Goal: Transaction & Acquisition: Purchase product/service

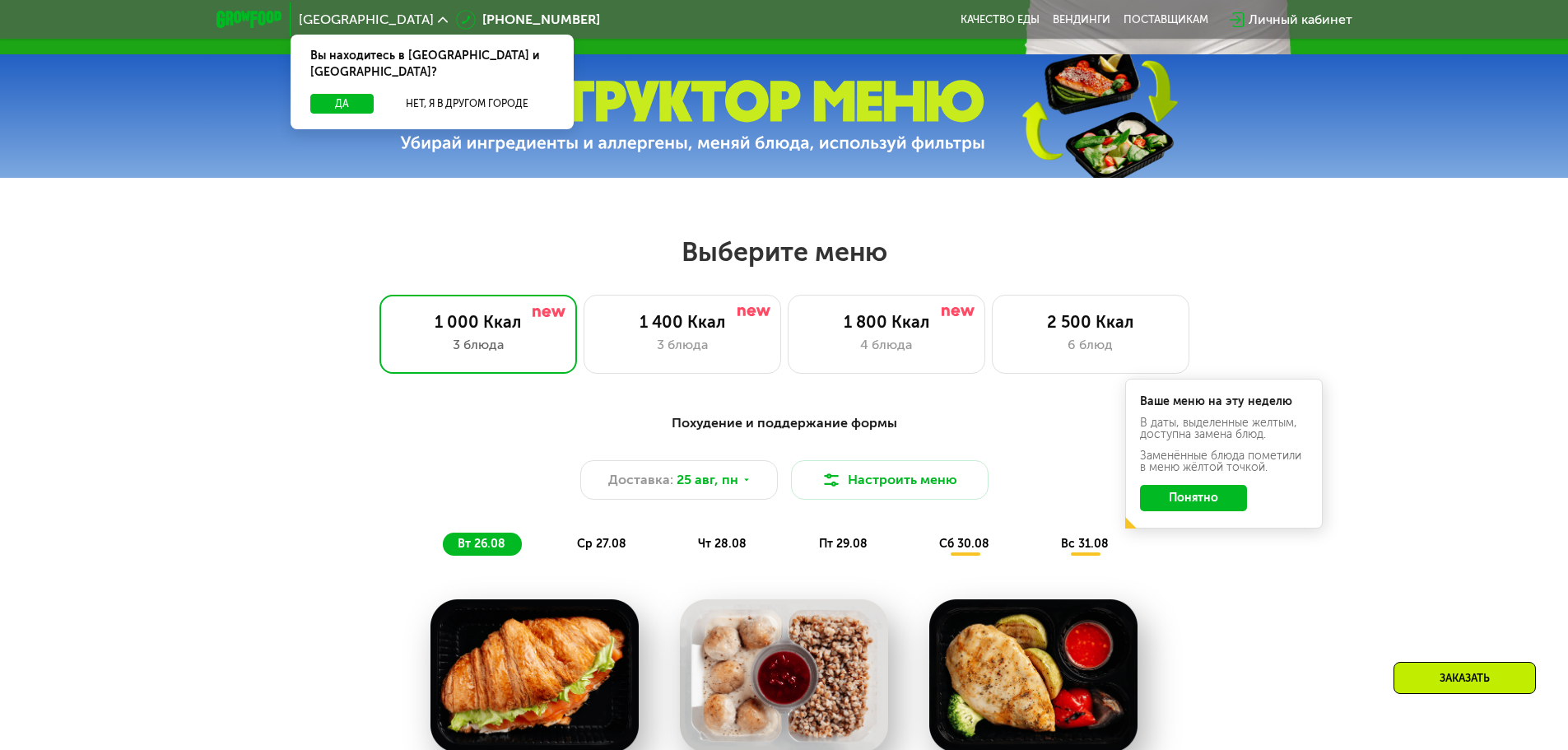
scroll to position [742, 0]
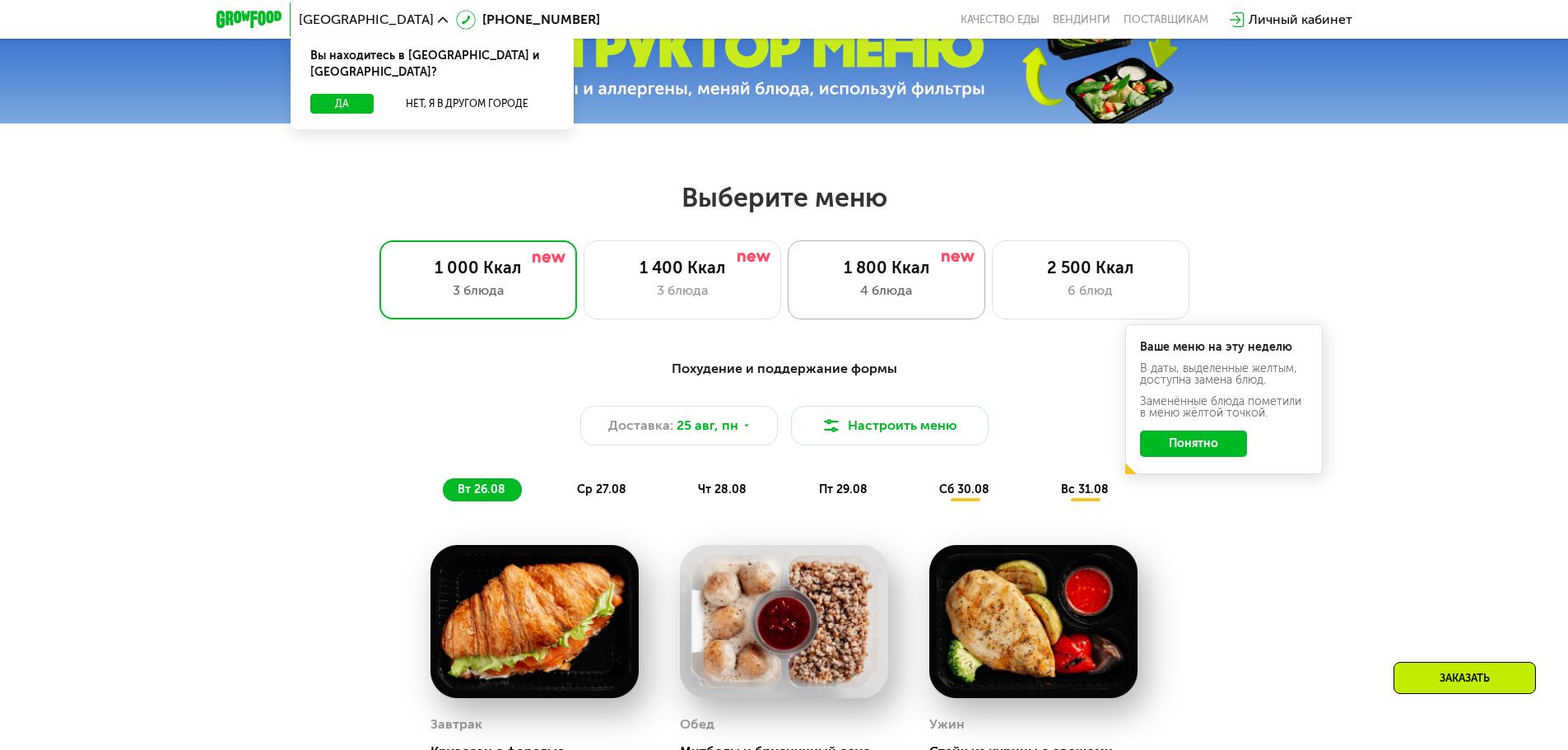
click at [937, 294] on div "4 блюда" at bounding box center [886, 291] width 163 height 20
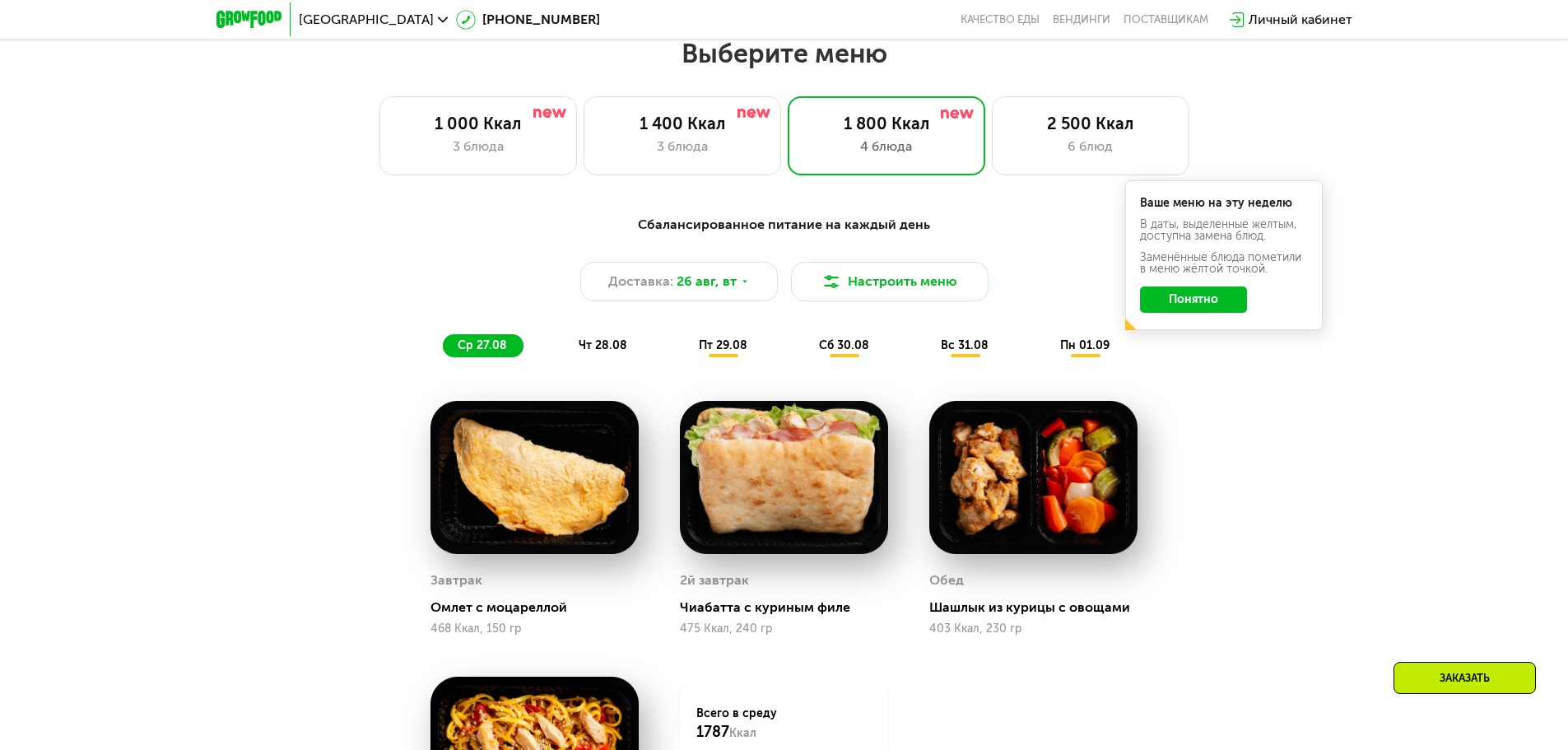
scroll to position [906, 0]
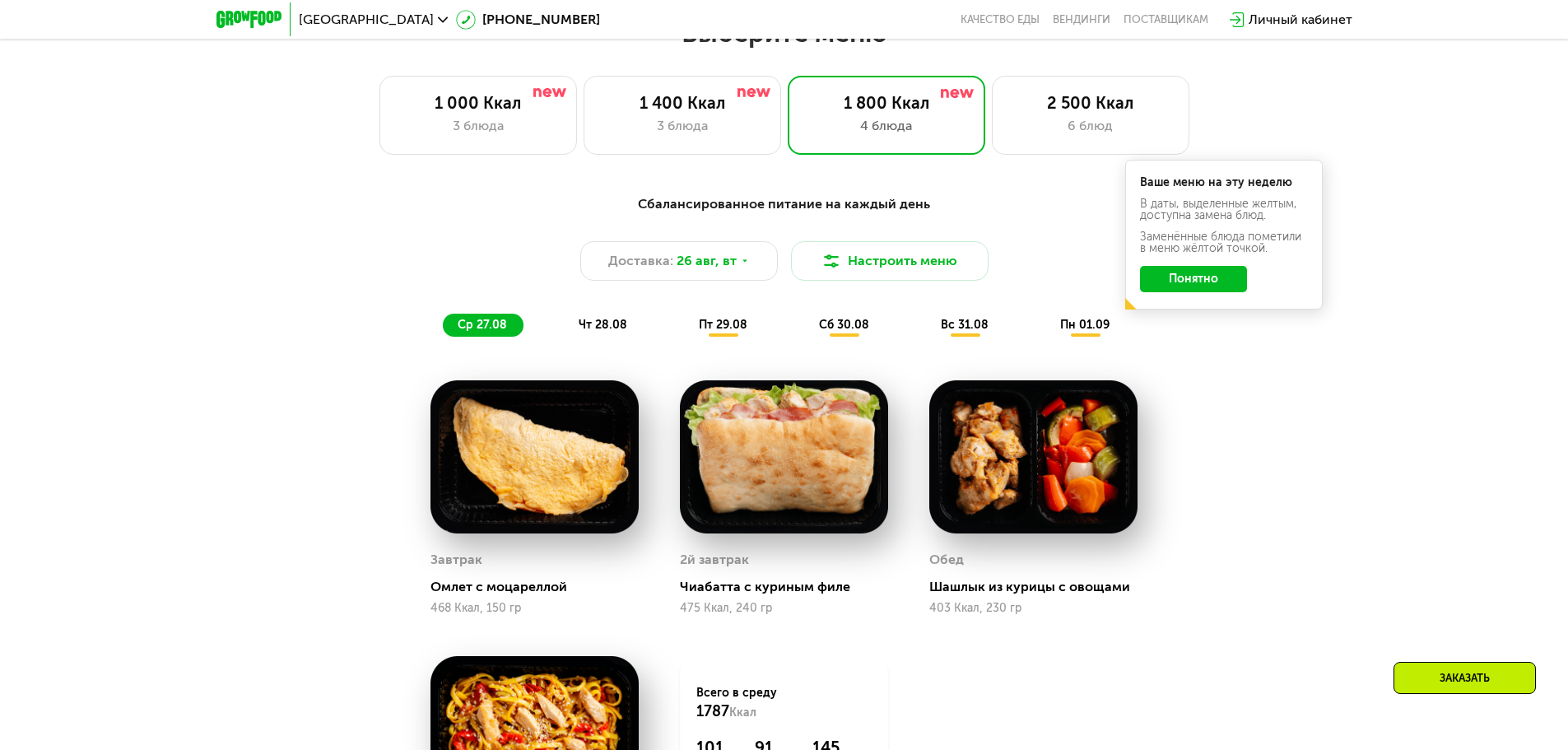
click at [1195, 292] on button "Понятно" at bounding box center [1194, 278] width 107 height 26
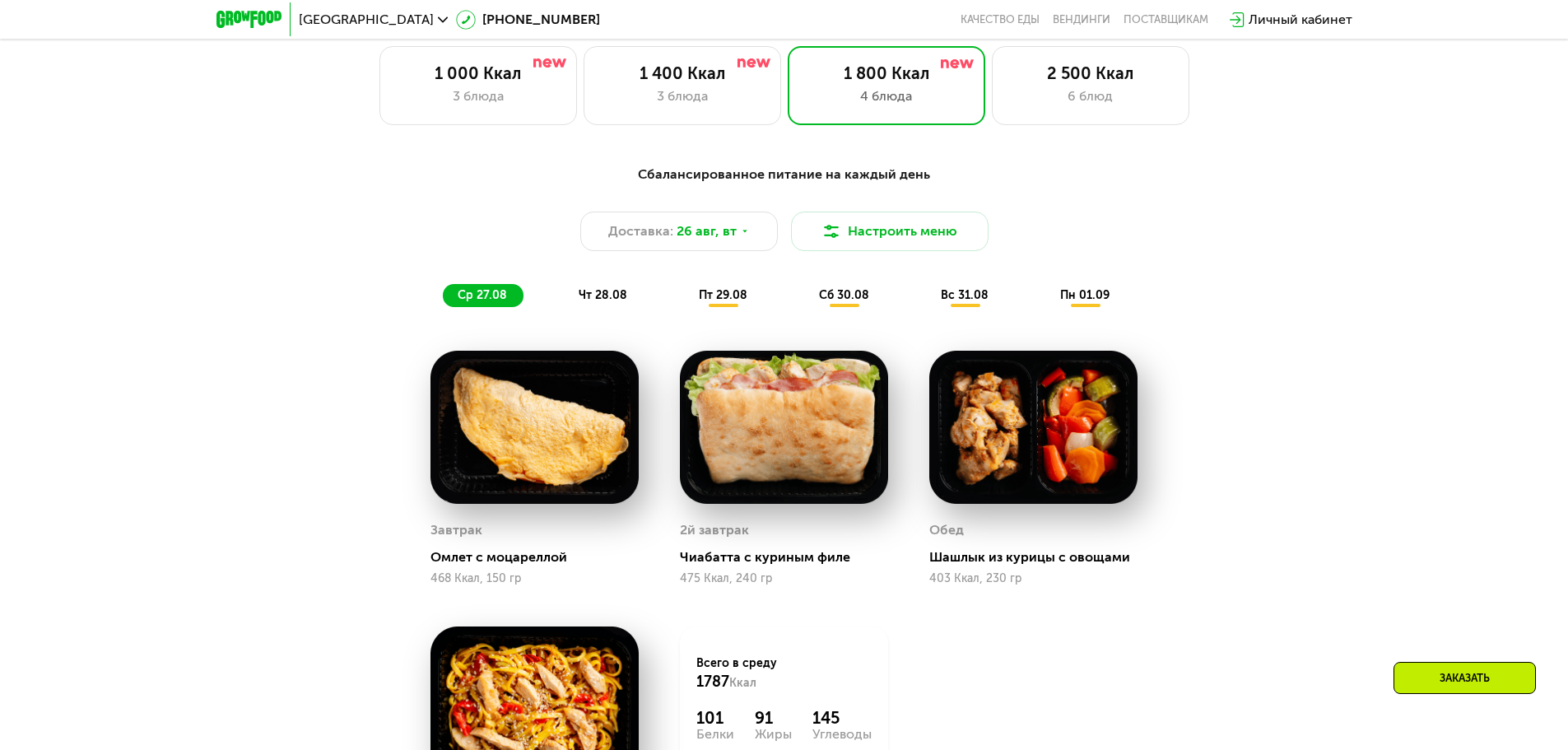
scroll to position [659, 0]
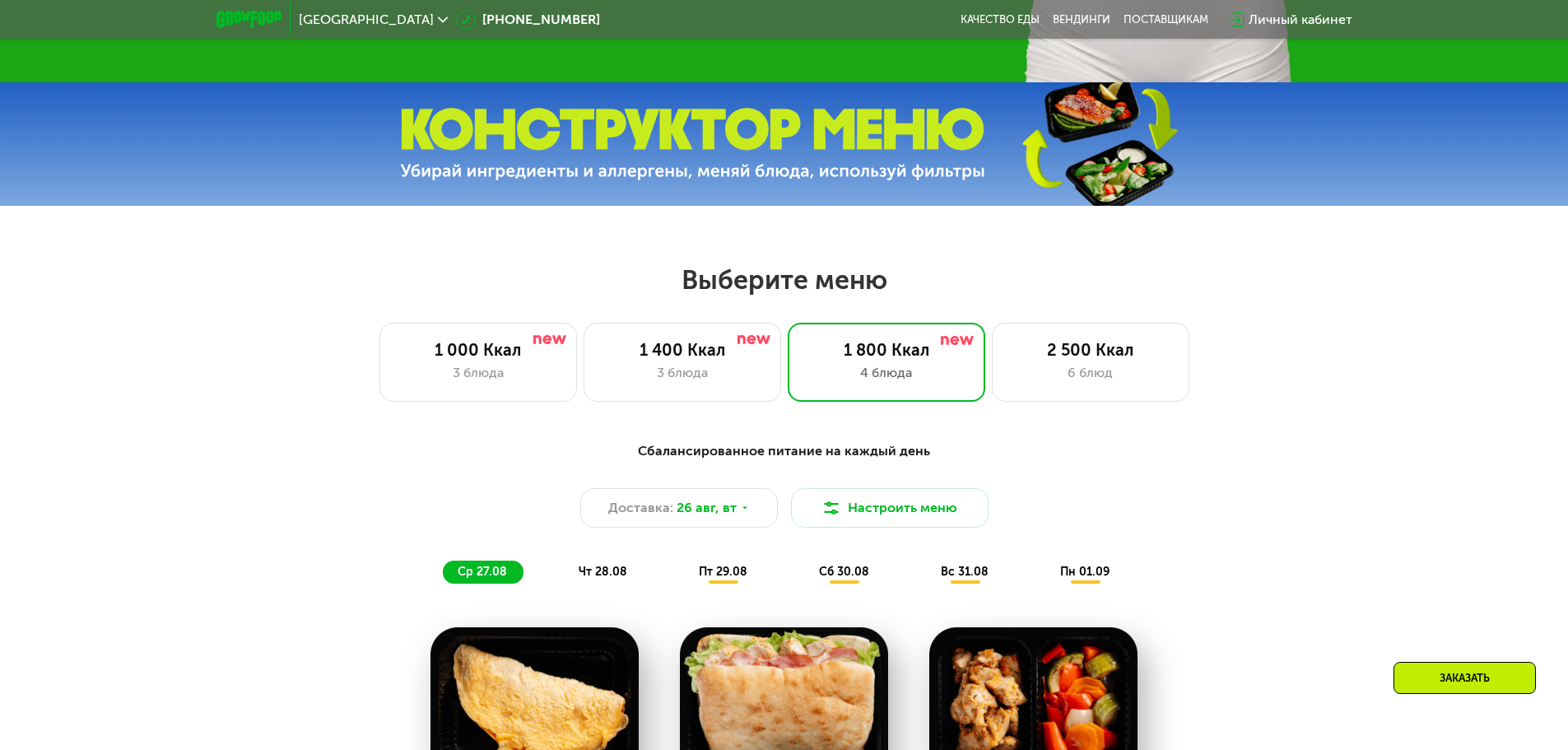
click at [983, 579] on span "вс 31.08" at bounding box center [964, 572] width 48 height 14
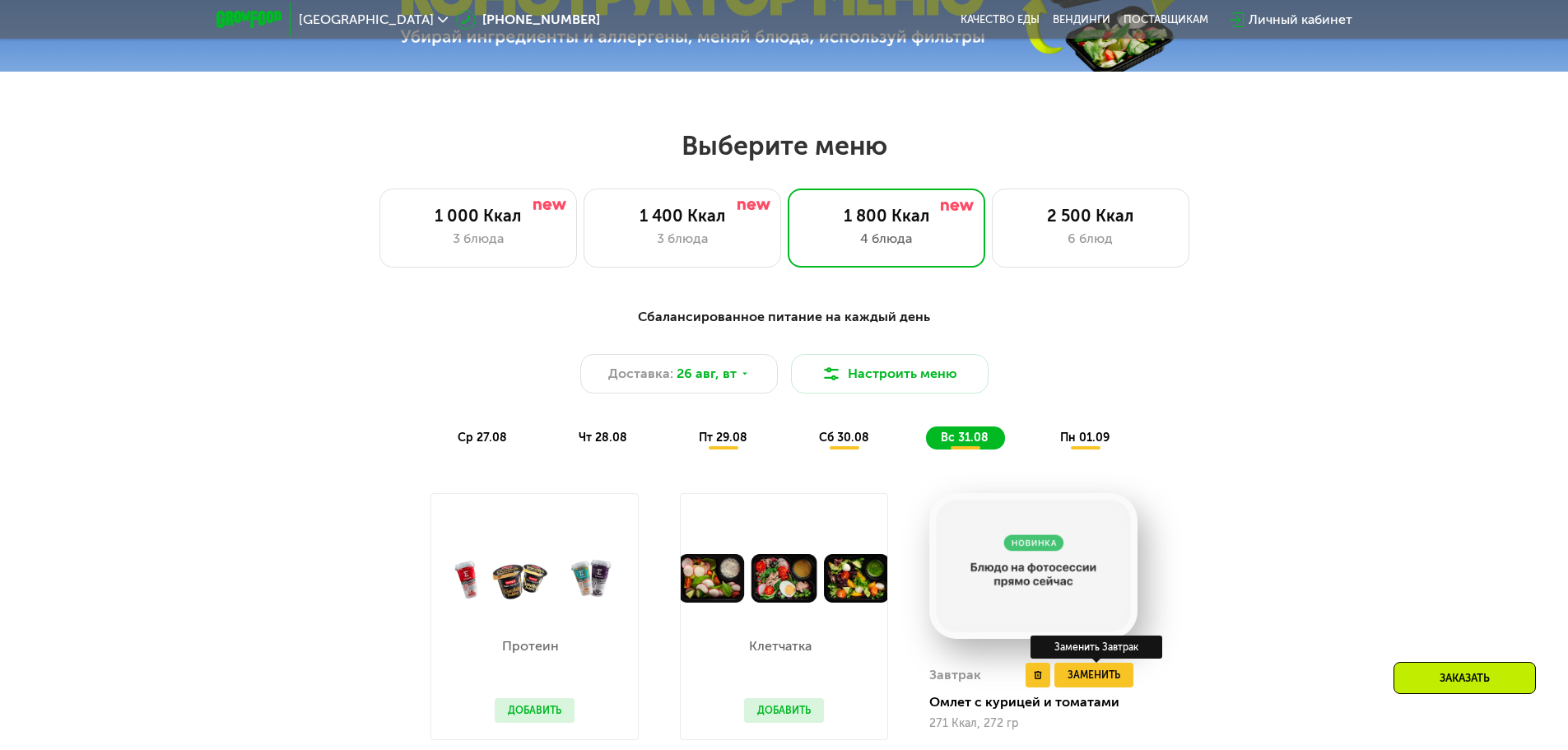
scroll to position [906, 0]
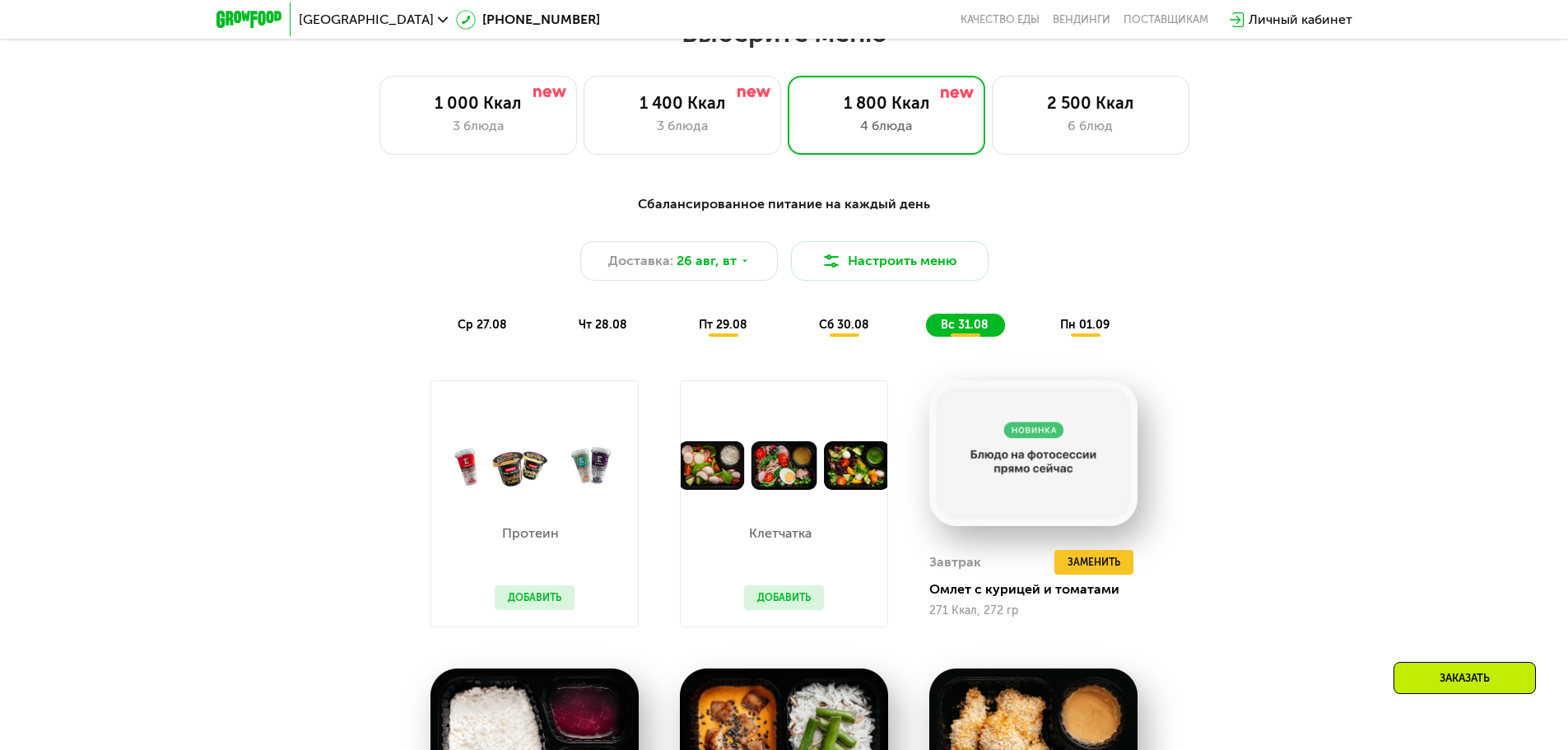
click at [1394, 458] on div "Сбалансированное питание на каждый день Доставка: [DATE] Настроить меню ср 27.0…" at bounding box center [784, 685] width 1568 height 1027
click at [768, 512] on div "Клетчатка Добавить" at bounding box center [784, 558] width 113 height 137
click at [796, 606] on button "Добавить" at bounding box center [784, 597] width 80 height 24
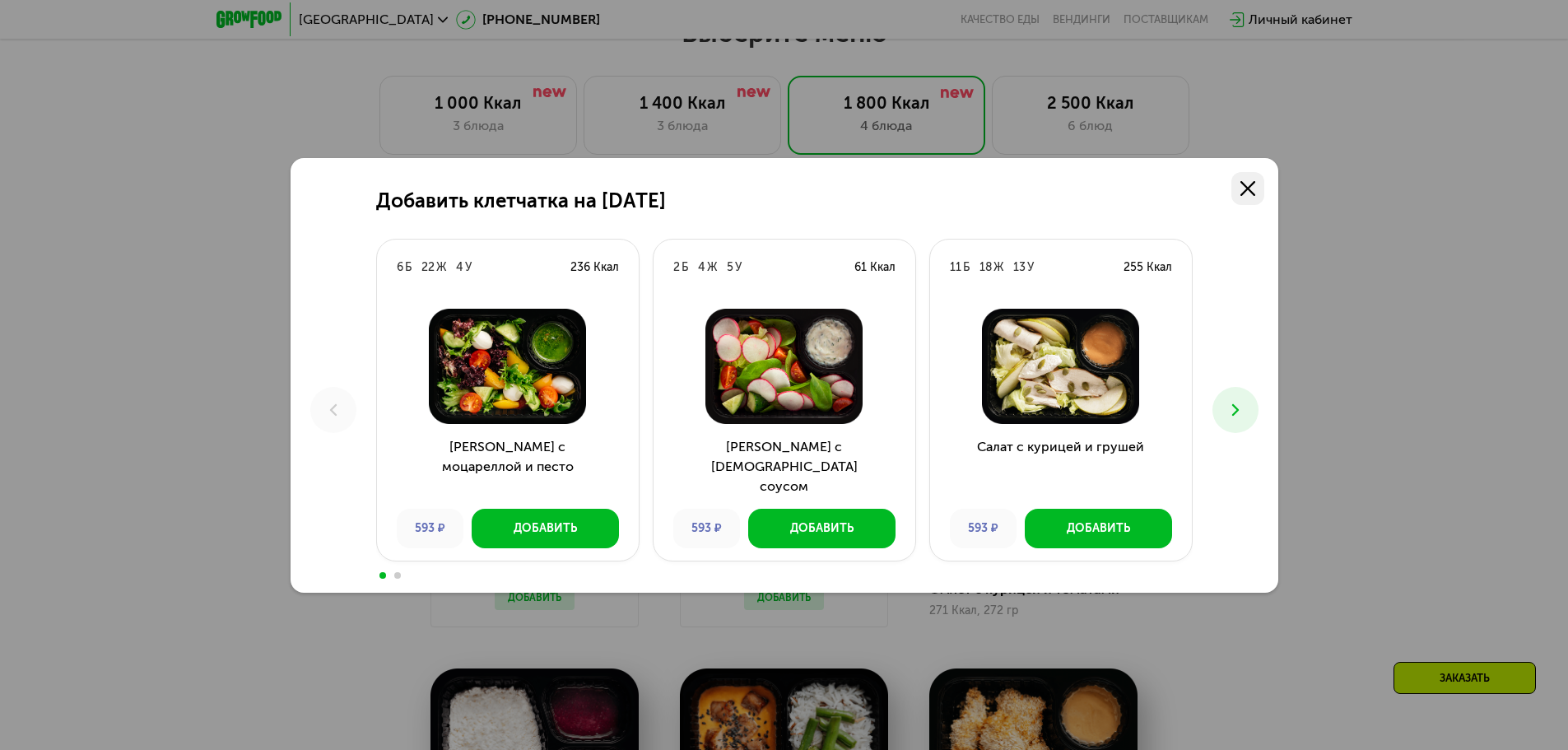
click at [1249, 186] on use at bounding box center [1248, 189] width 15 height 15
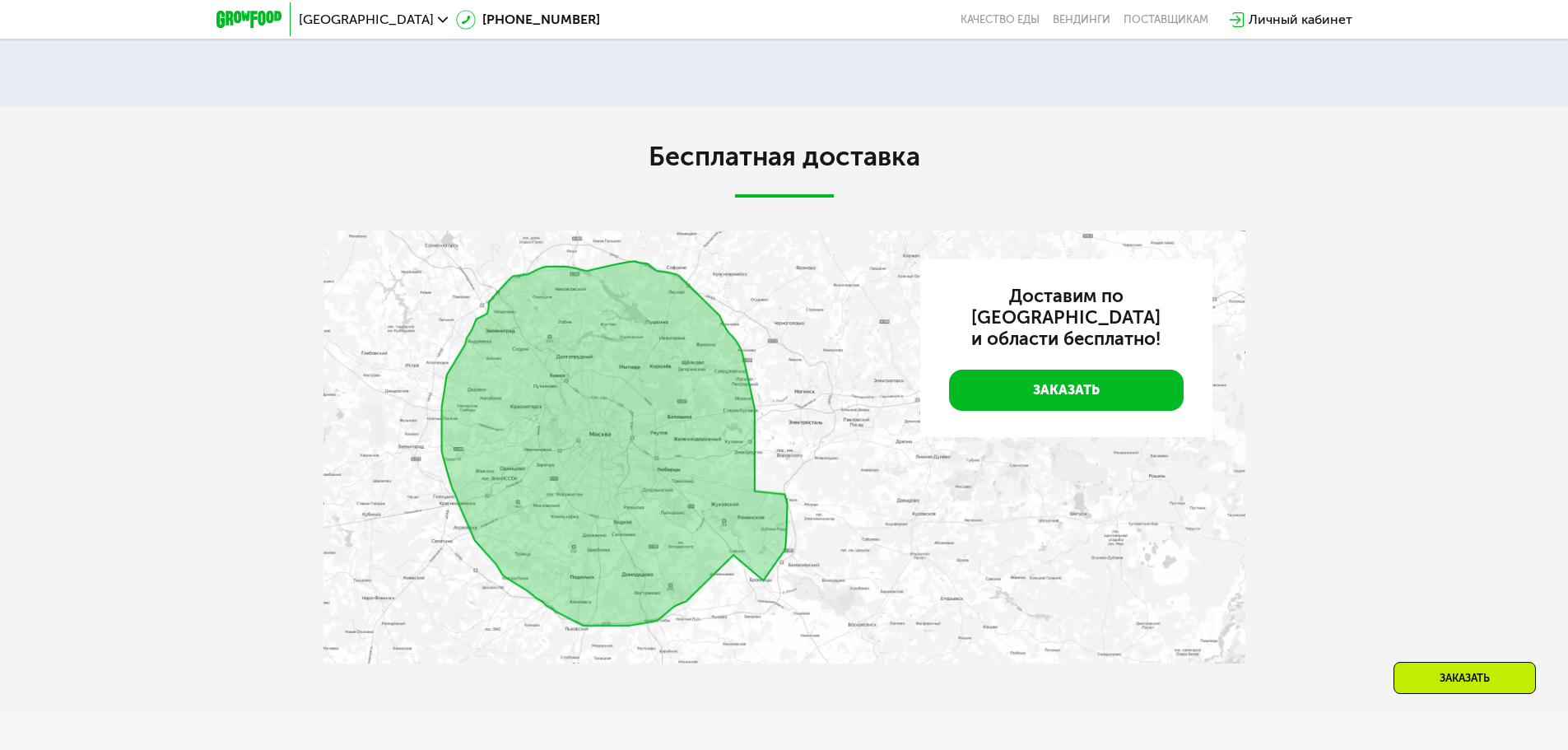
scroll to position [0, 0]
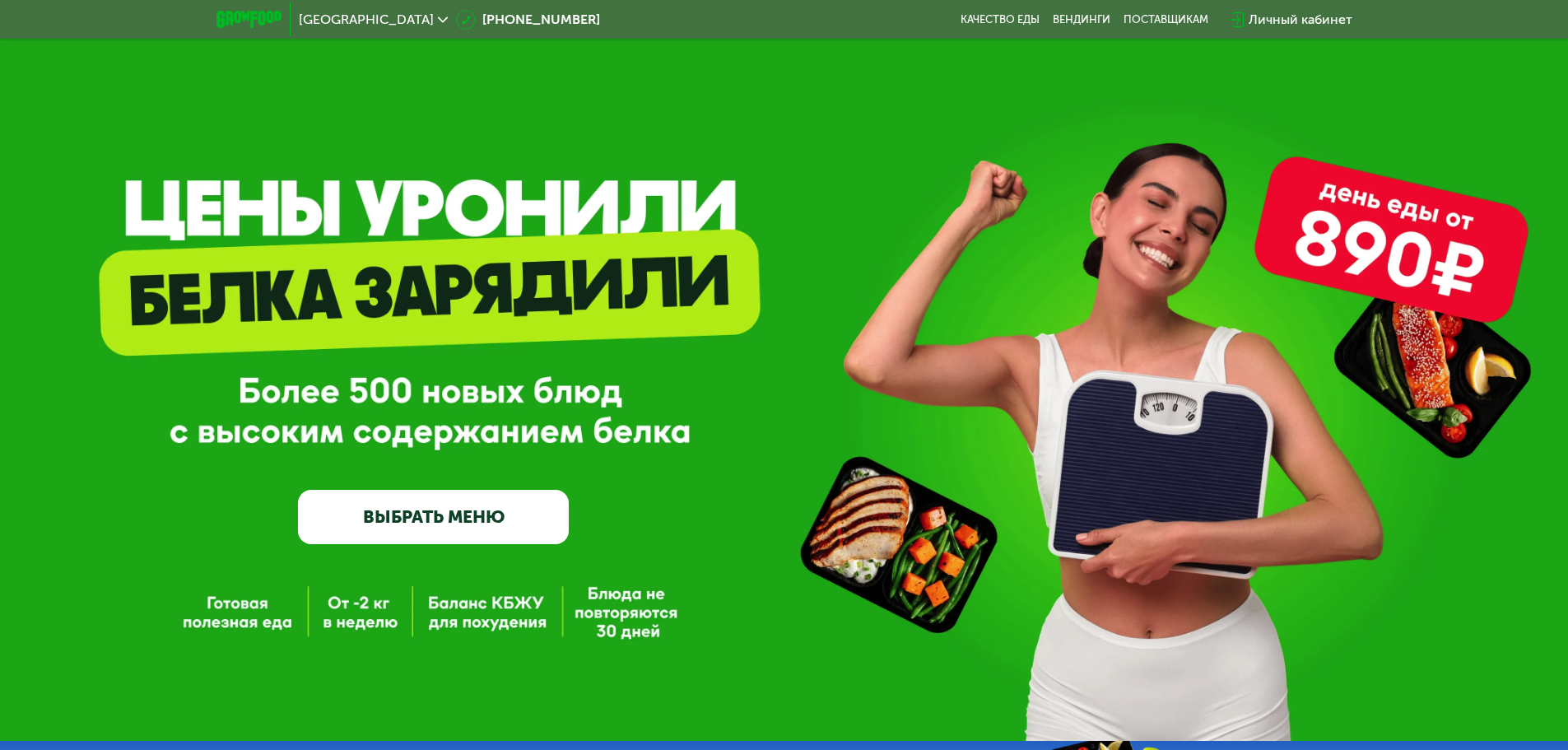
click at [466, 525] on link "ВЫБРАТЬ МЕНЮ" at bounding box center [433, 517] width 271 height 54
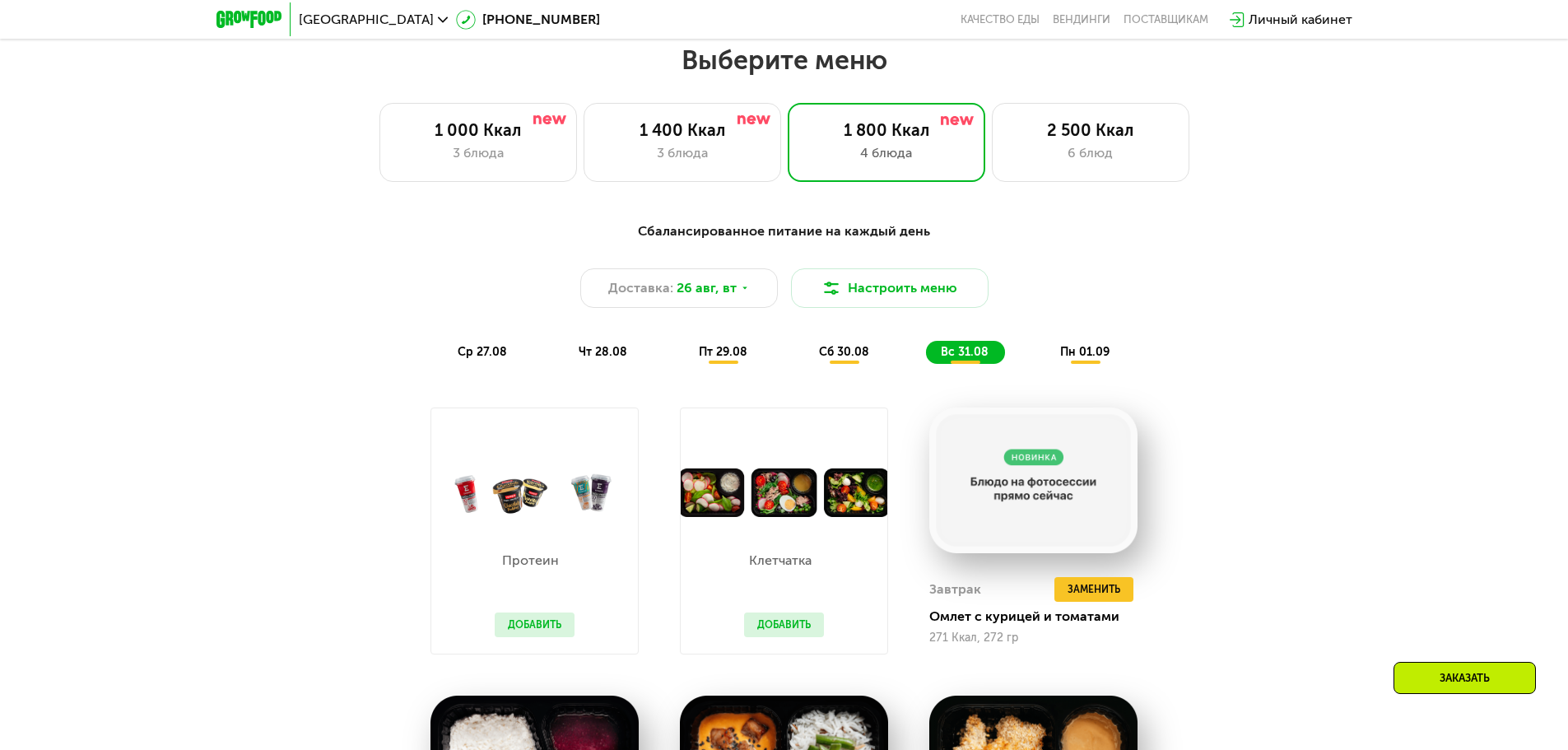
scroll to position [890, 0]
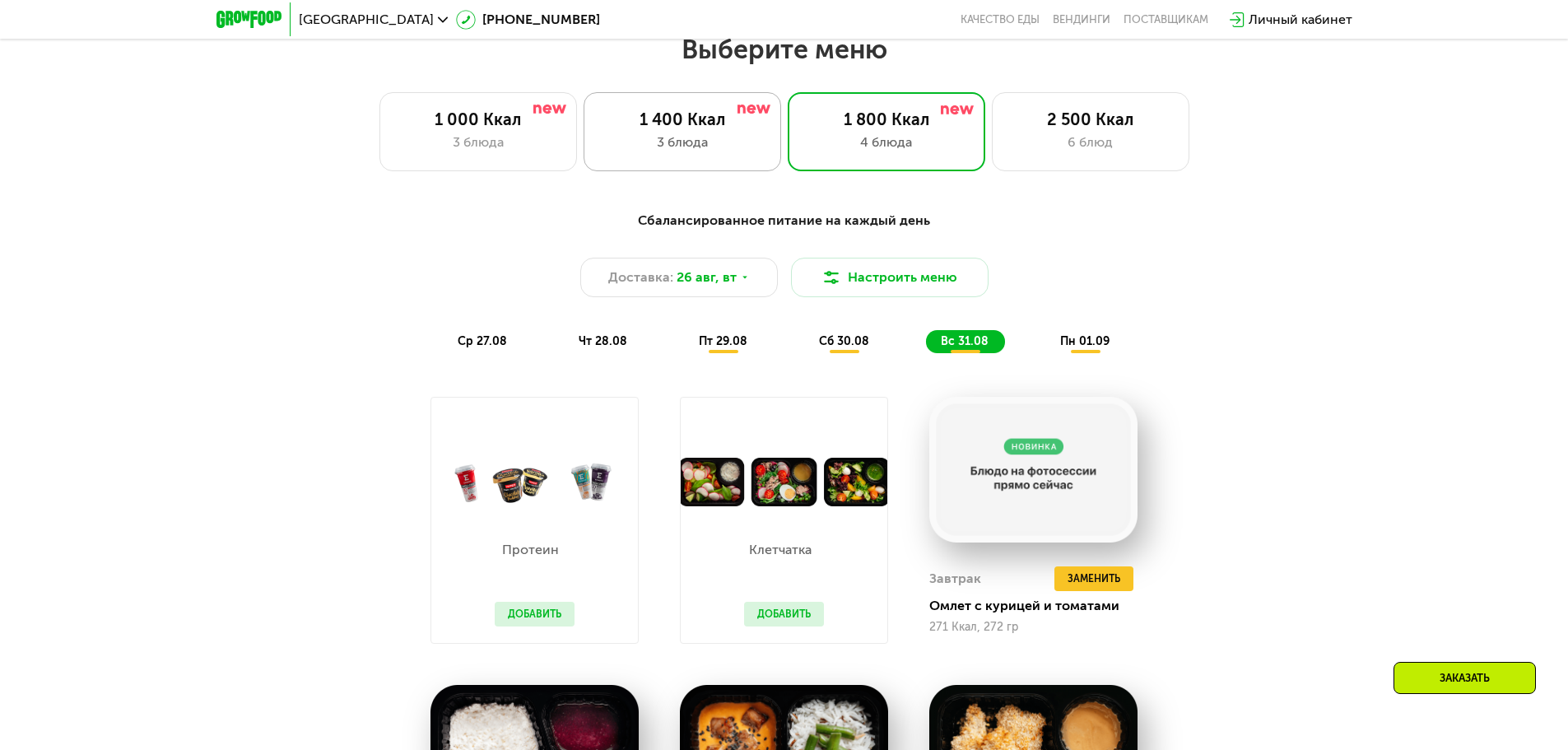
click at [698, 148] on div "3 блюда" at bounding box center [683, 142] width 163 height 20
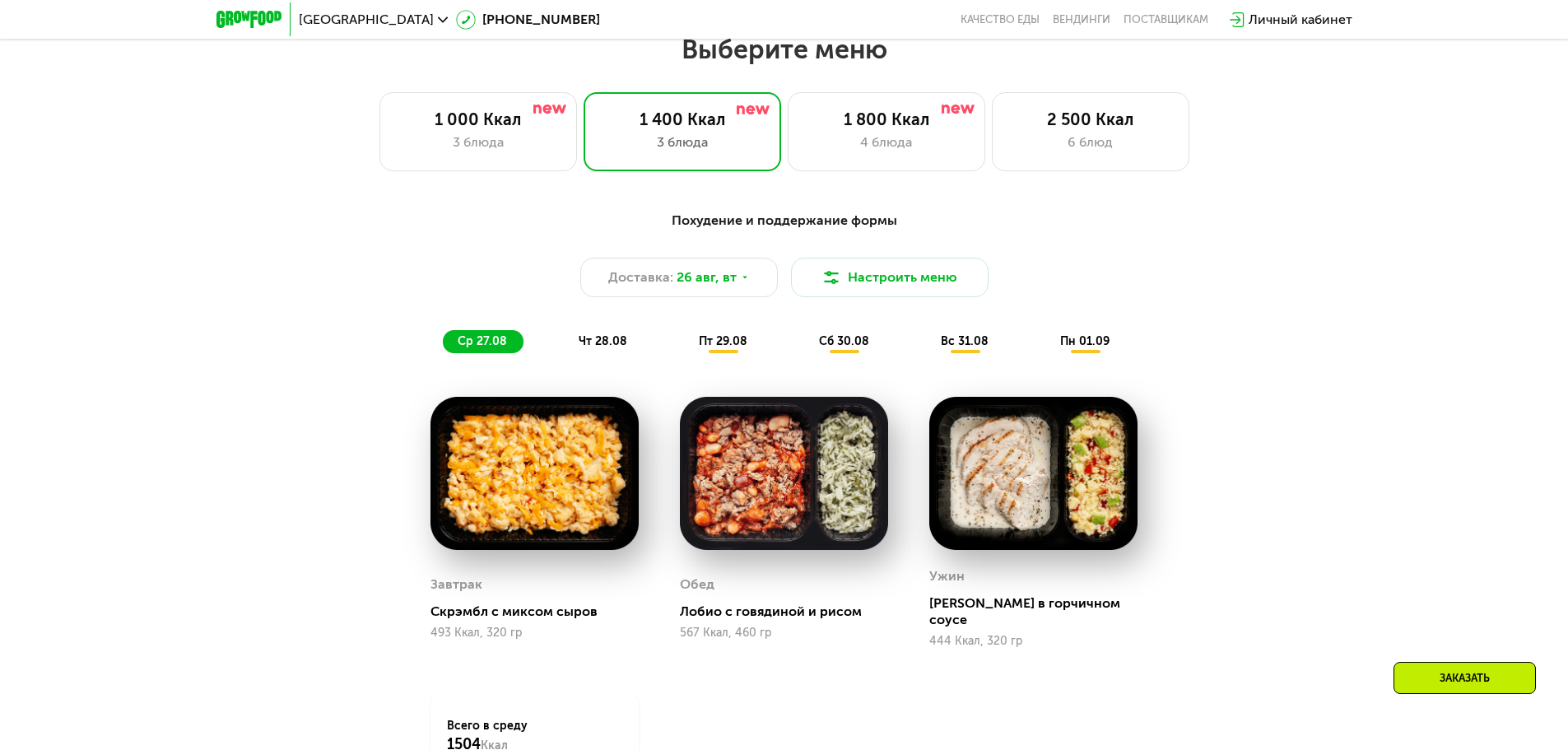
drag, startPoint x: 961, startPoint y: 351, endPoint x: 1051, endPoint y: 354, distance: 90.0
click at [961, 349] on span "вс 31.08" at bounding box center [964, 341] width 48 height 14
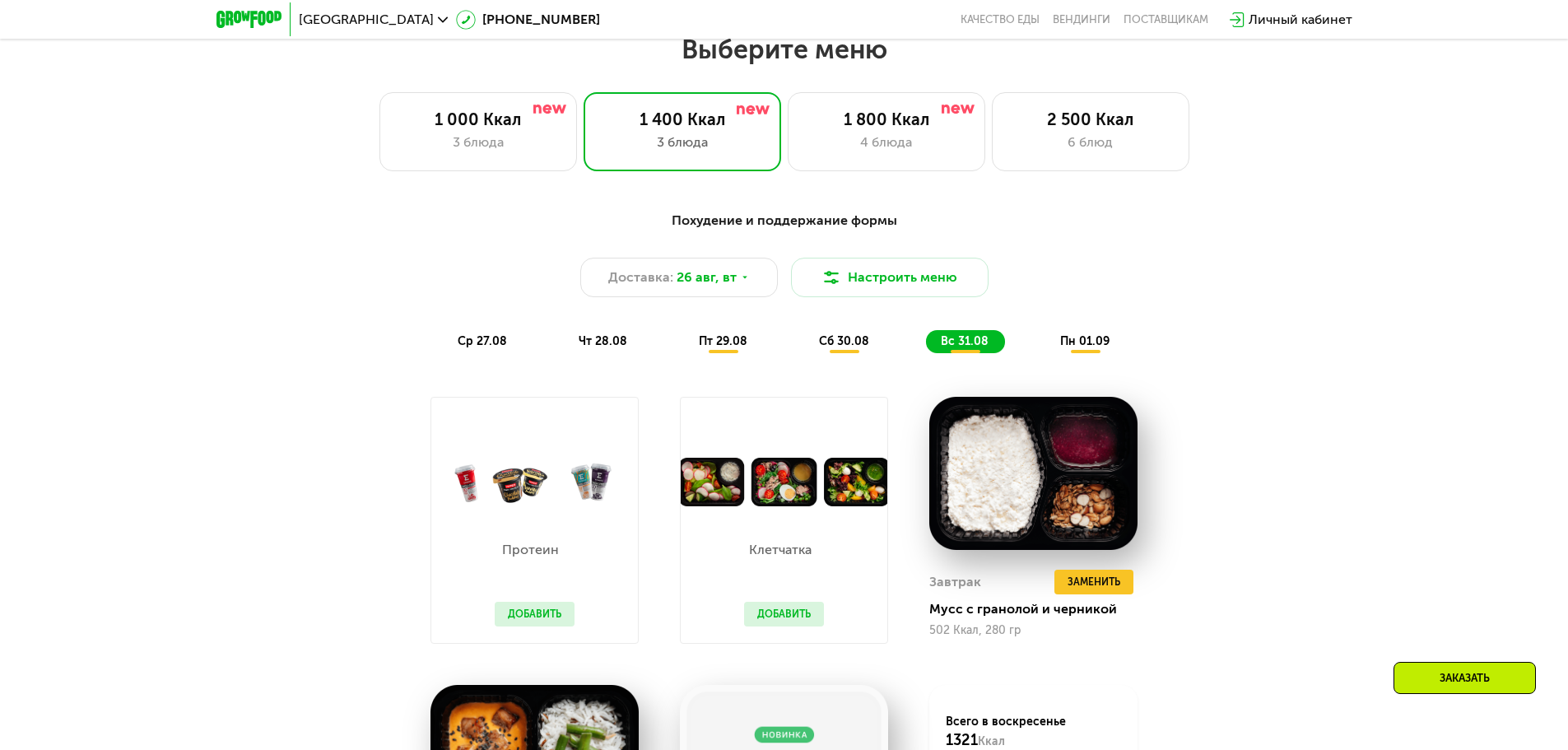
click at [1091, 354] on div "пн 01.09" at bounding box center [1086, 342] width 80 height 23
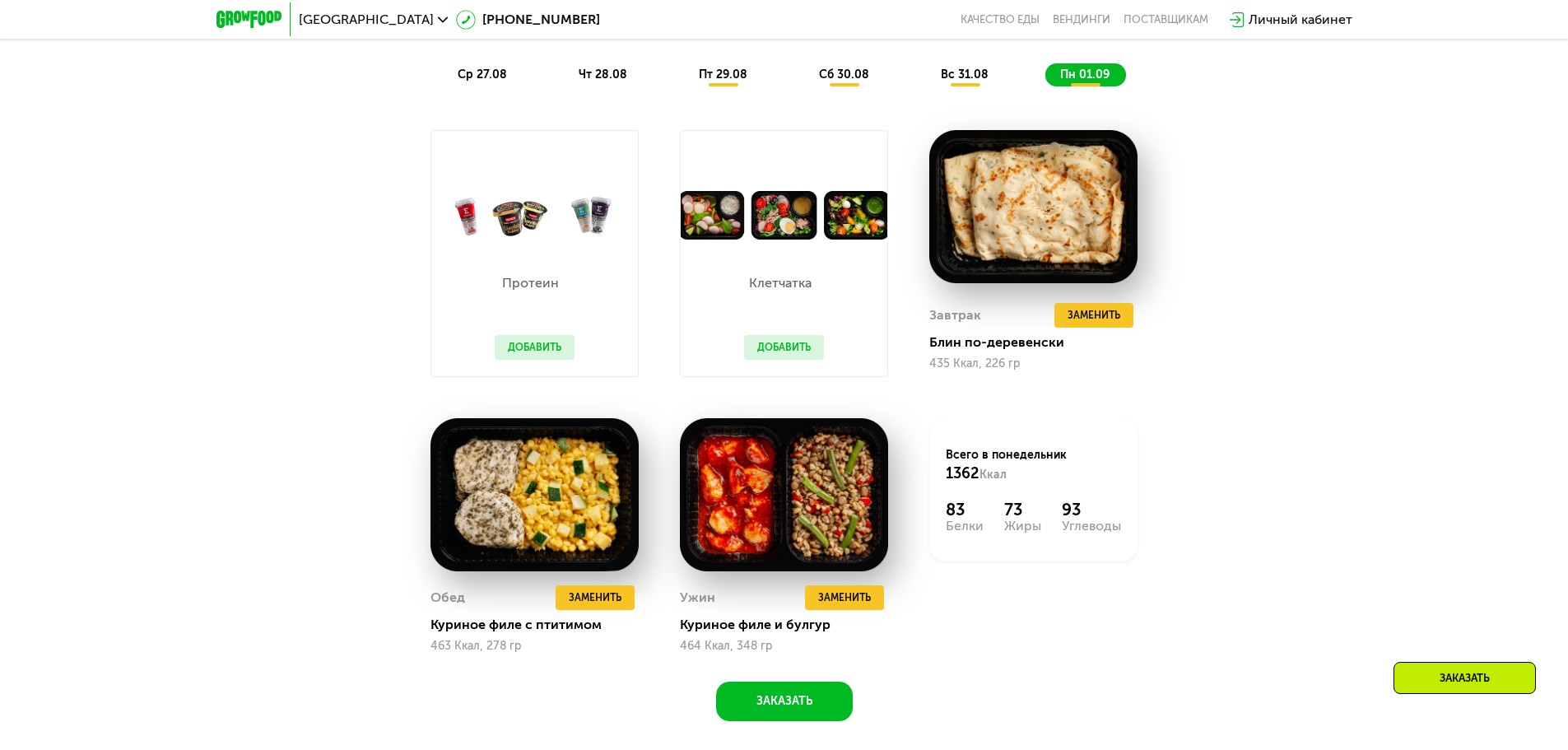
scroll to position [1219, 0]
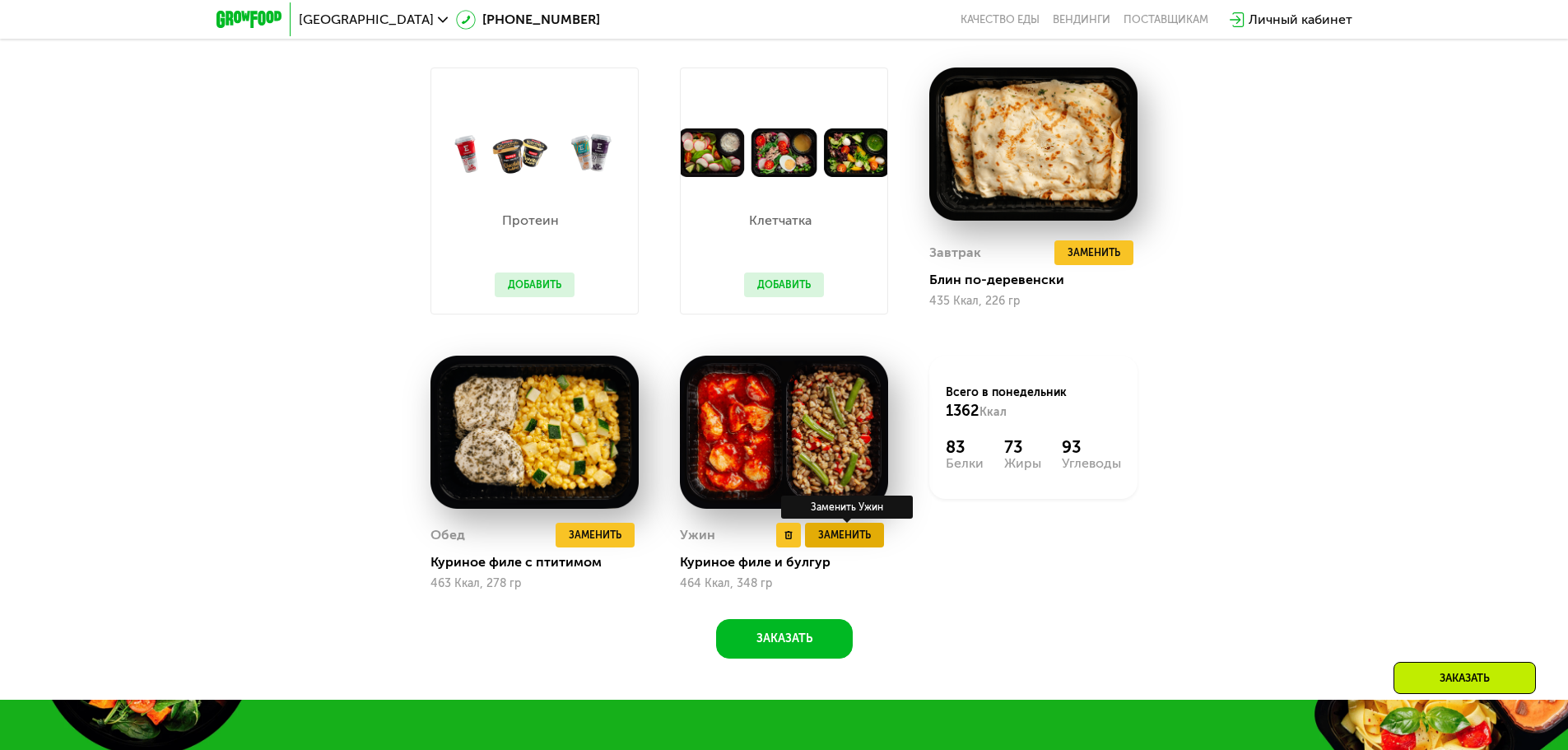
click at [875, 546] on button "Заменить" at bounding box center [844, 535] width 79 height 24
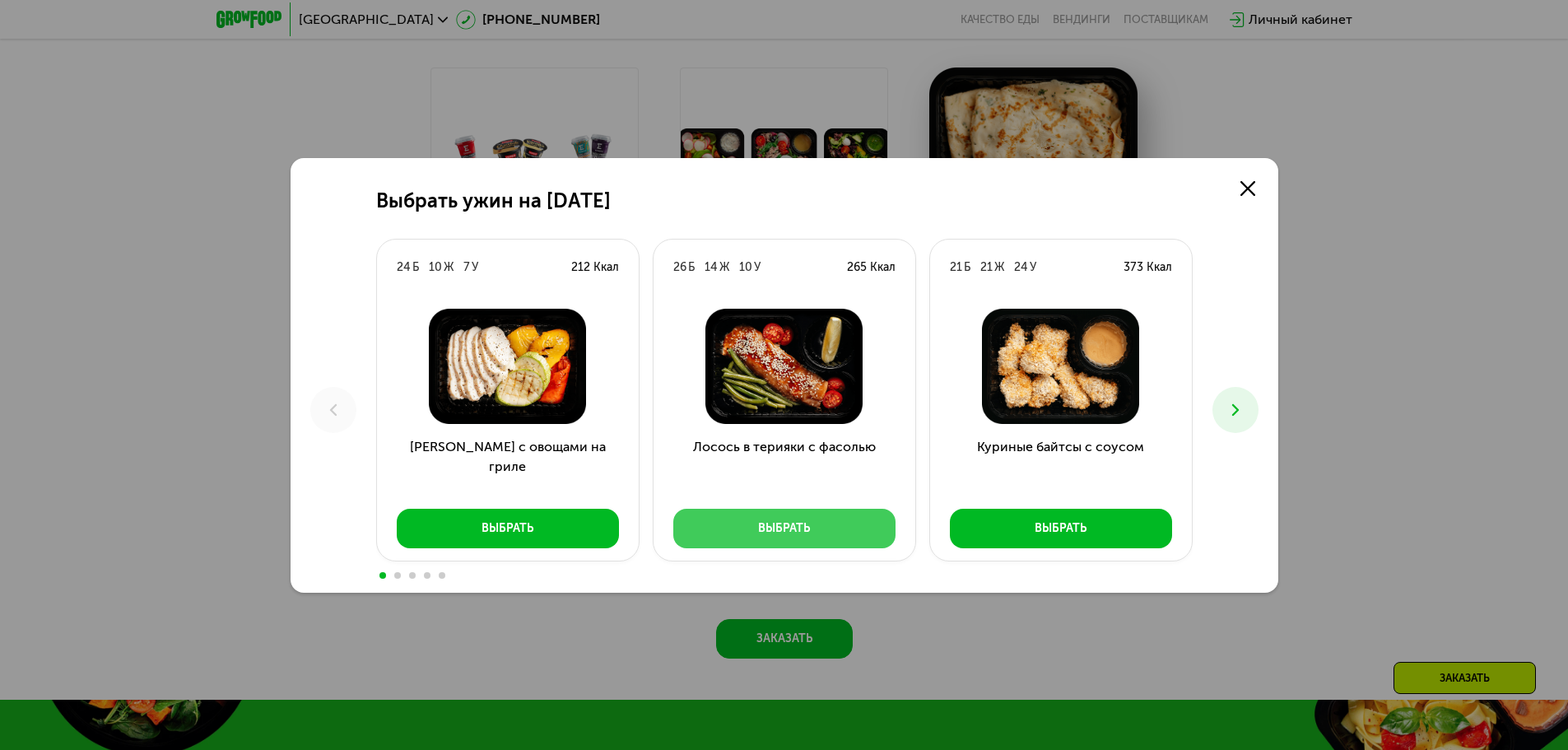
click at [814, 525] on button "Выбрать" at bounding box center [784, 528] width 222 height 39
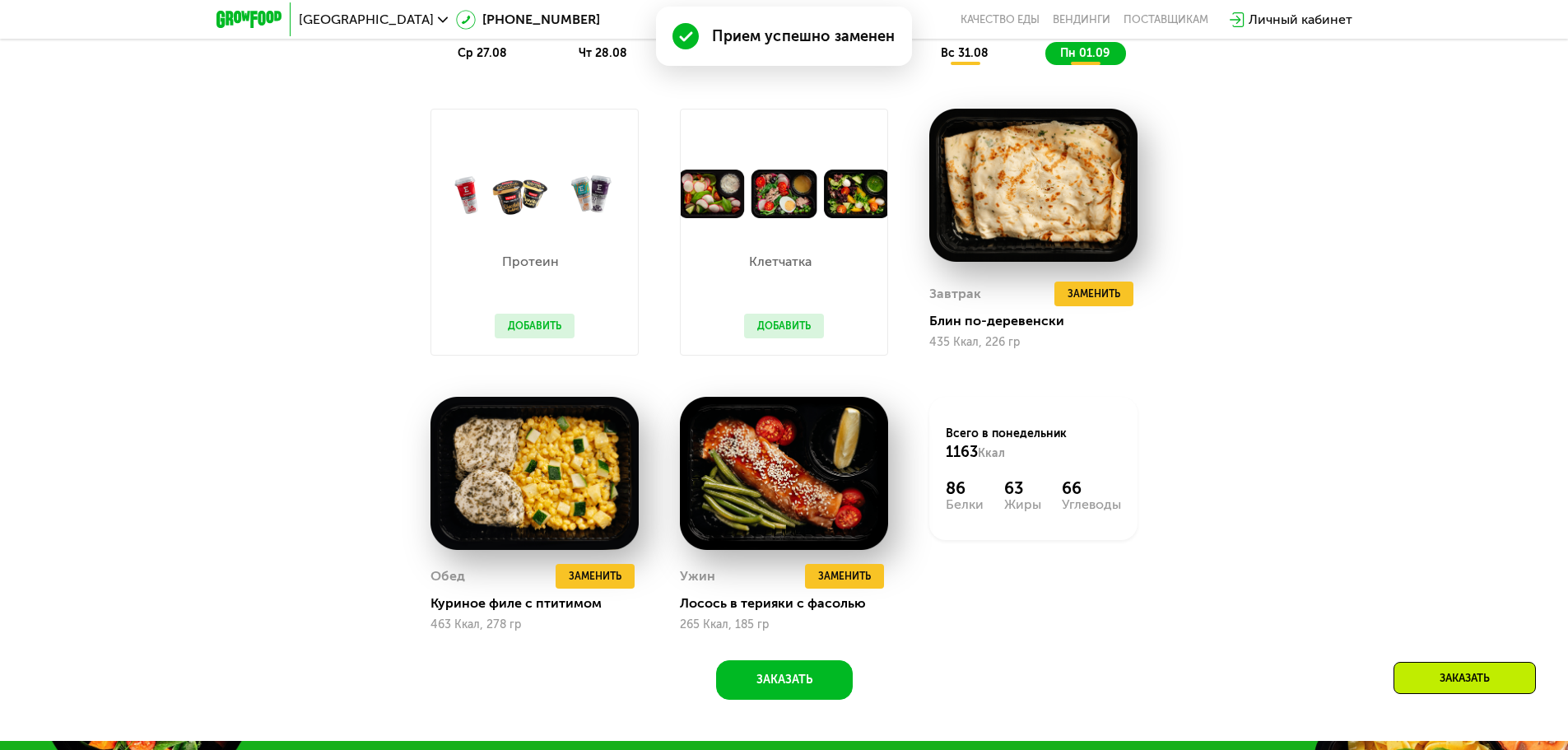
scroll to position [1260, 0]
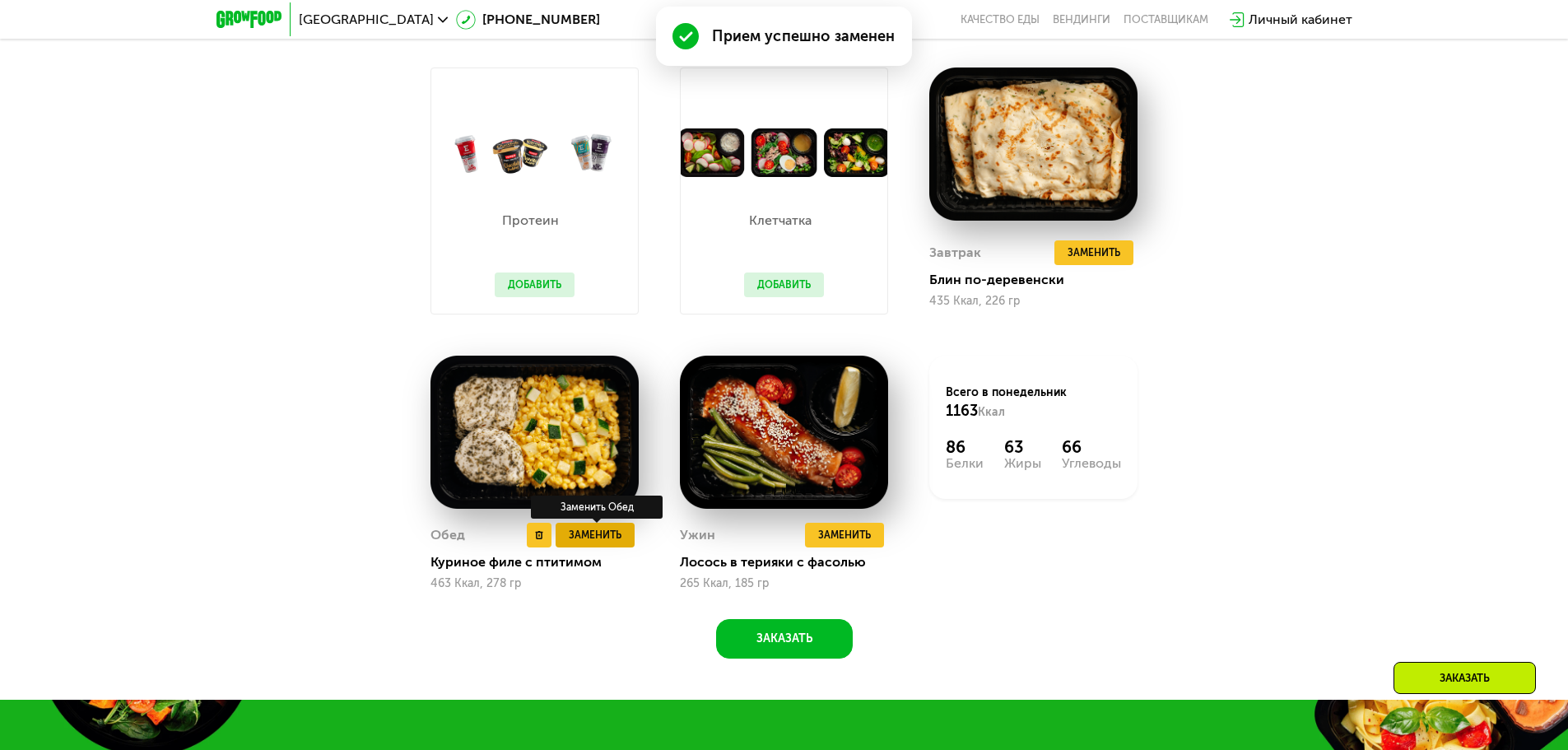
click at [622, 542] on button "Заменить" at bounding box center [595, 535] width 79 height 24
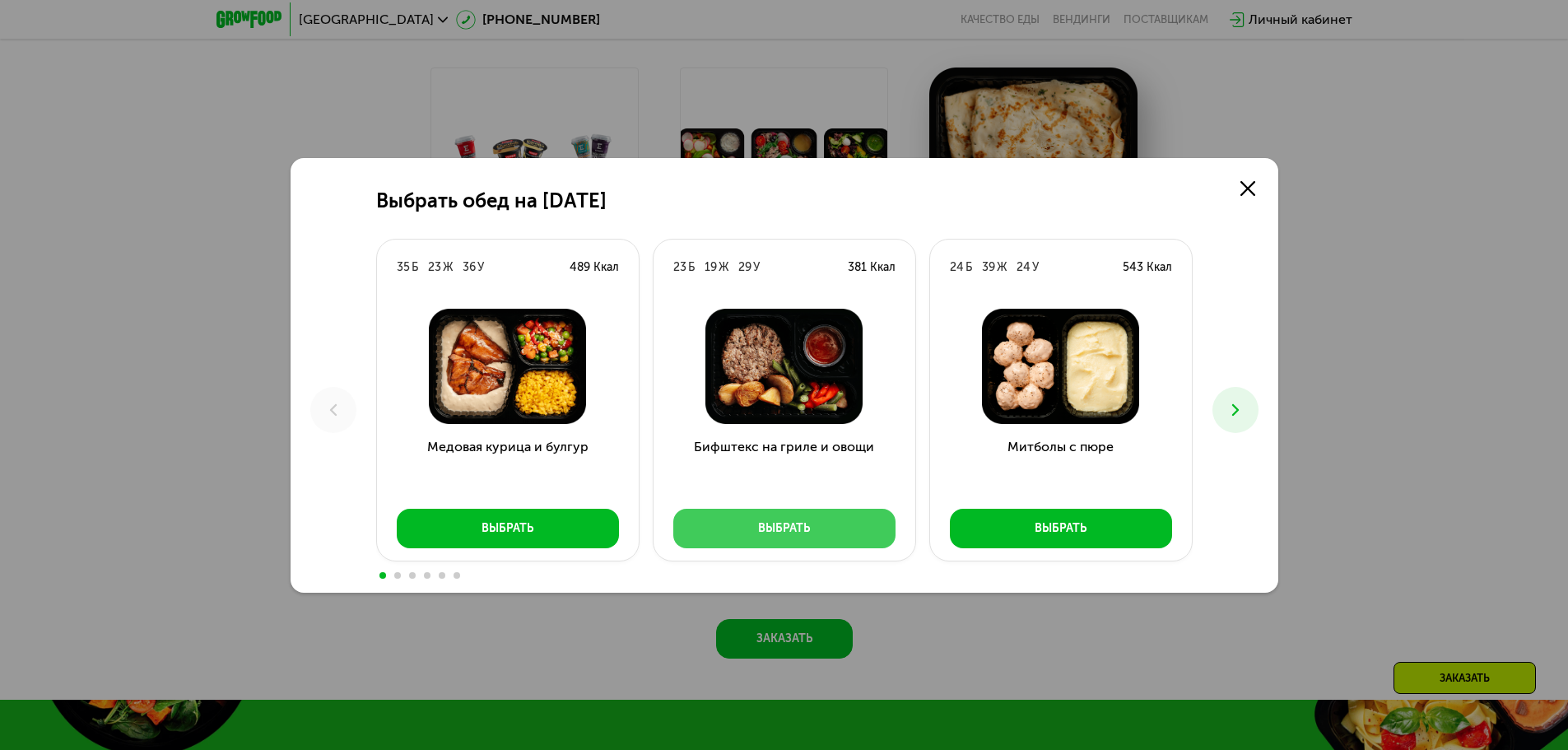
click at [823, 515] on button "Выбрать" at bounding box center [784, 528] width 222 height 39
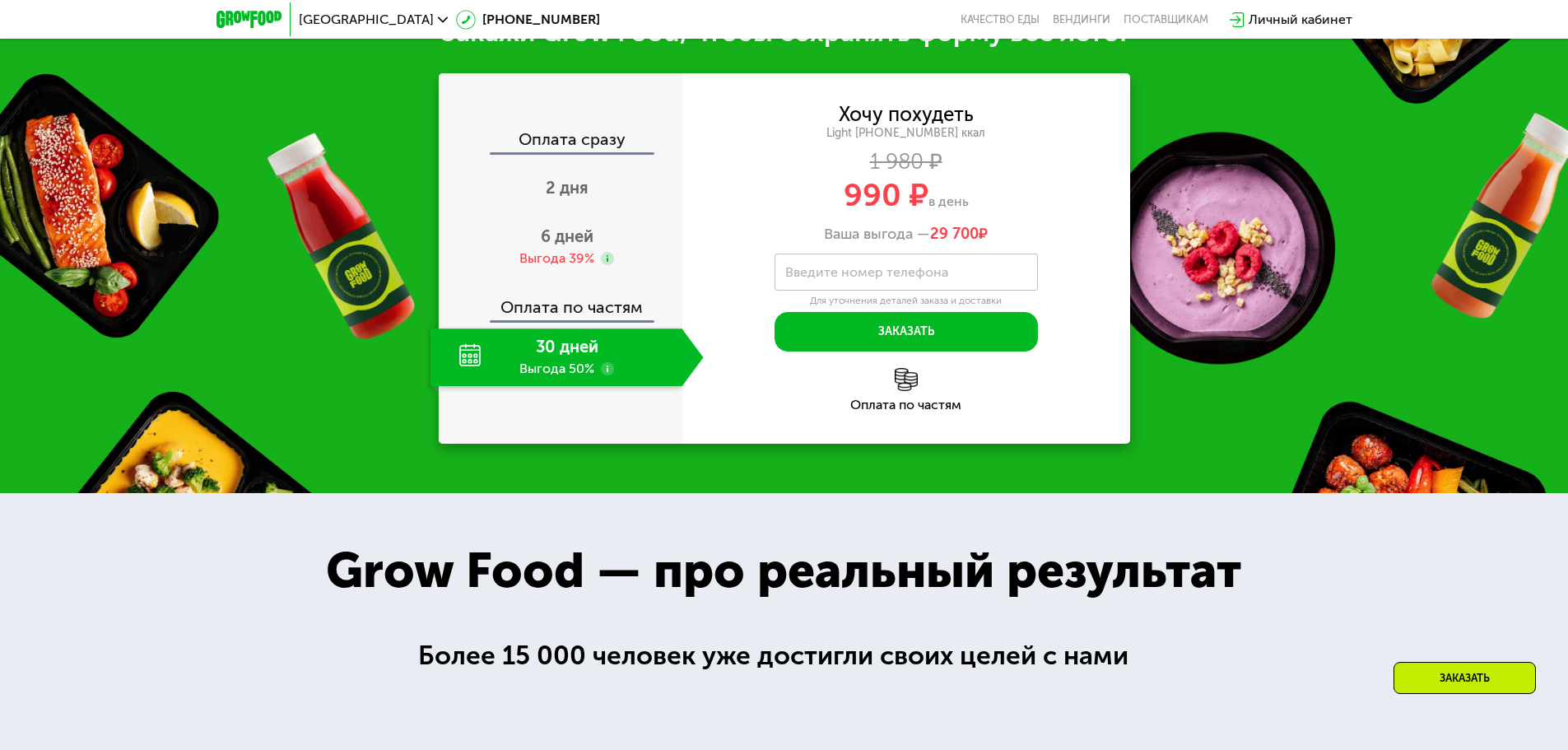
scroll to position [2001, 0]
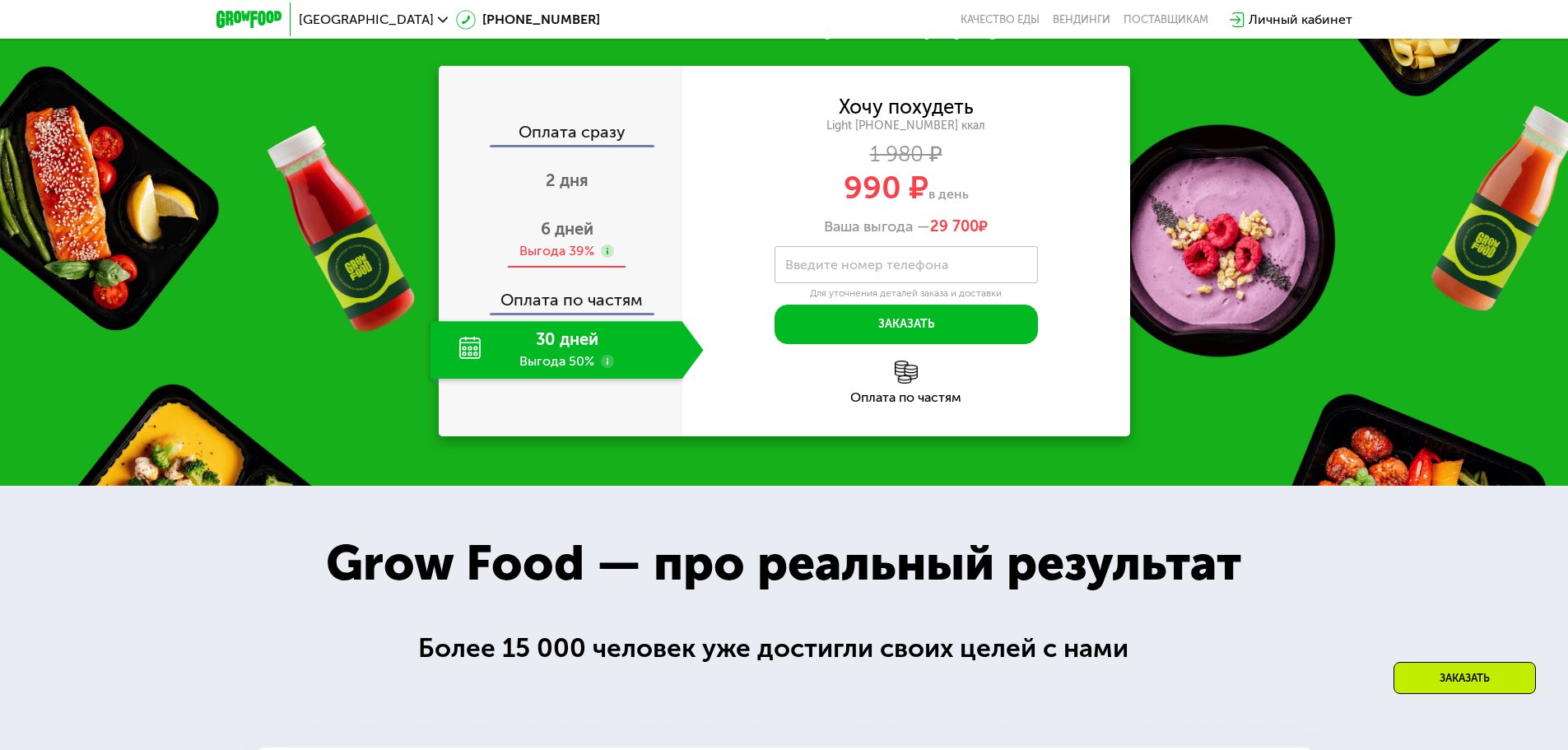
click at [562, 239] on span "6 дней" at bounding box center [567, 229] width 53 height 20
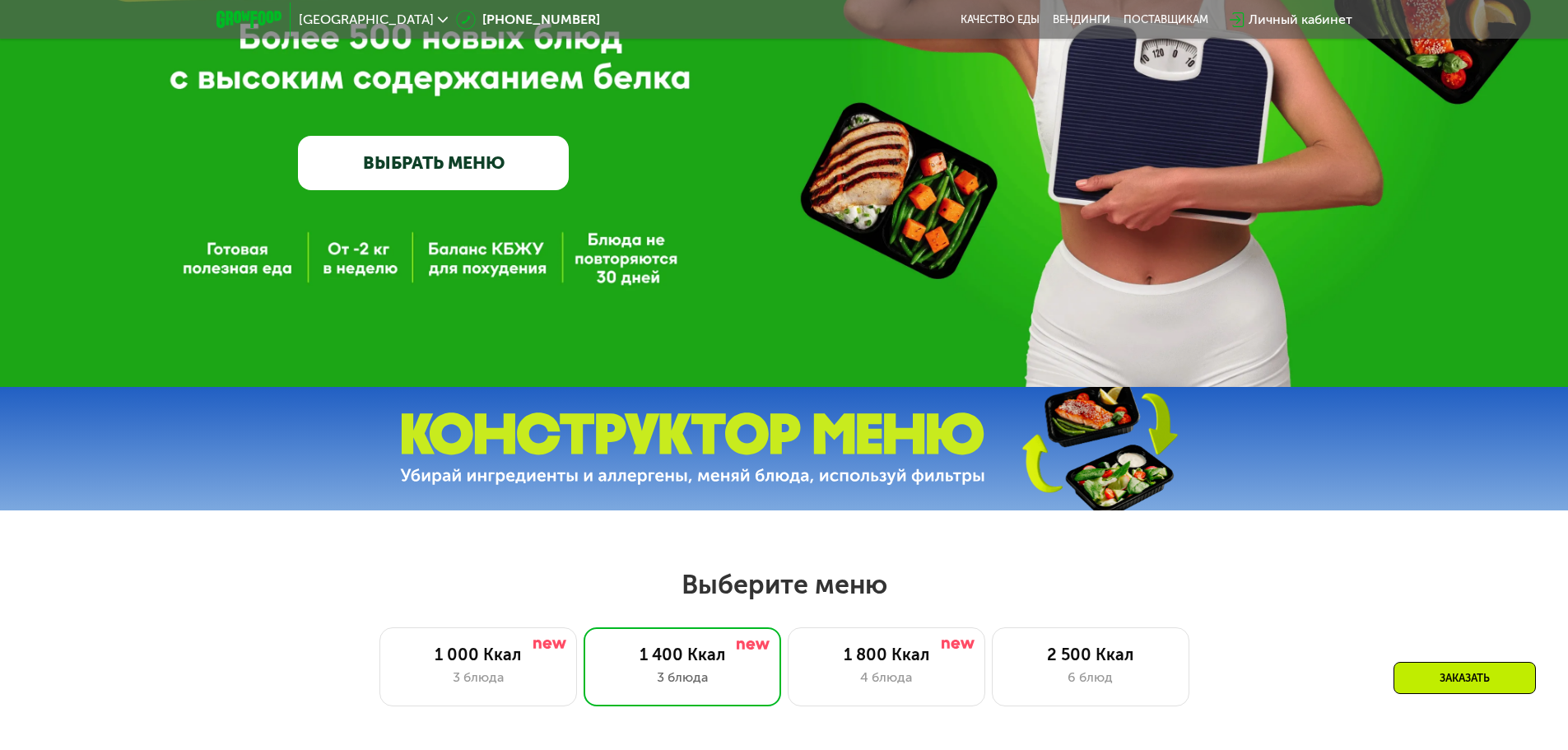
scroll to position [0, 0]
